Goal: Task Accomplishment & Management: Manage account settings

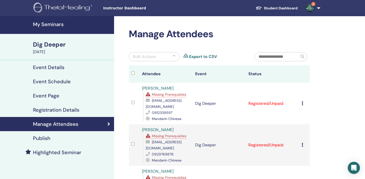
click at [64, 24] on h4 "My Seminars" at bounding box center [72, 24] width 78 height 6
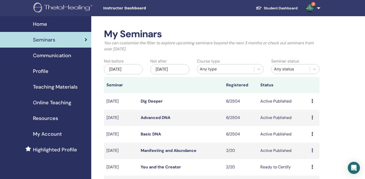
scroll to position [11, 0]
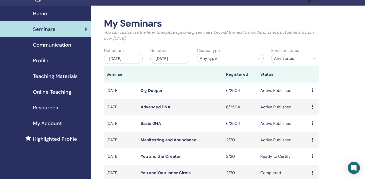
click at [313, 107] on div "Preview Edit Attendees Cancel" at bounding box center [314, 107] width 5 height 6
click at [311, 127] on link "Attendees" at bounding box center [311, 126] width 19 height 5
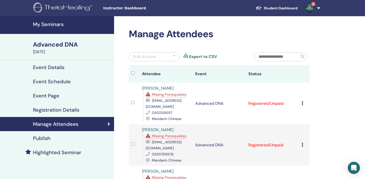
click at [56, 23] on h4 "My Seminars" at bounding box center [72, 24] width 78 height 6
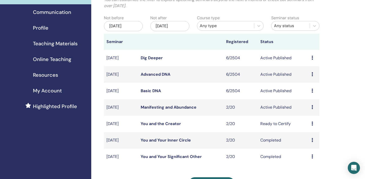
scroll to position [50, 0]
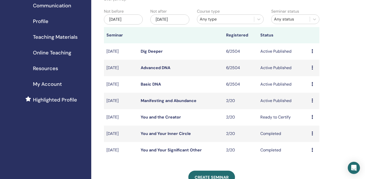
click at [312, 84] on icon at bounding box center [313, 84] width 2 height 4
click at [311, 103] on link "Attendees" at bounding box center [309, 103] width 19 height 5
